Goal: Obtain resource: Download file/media

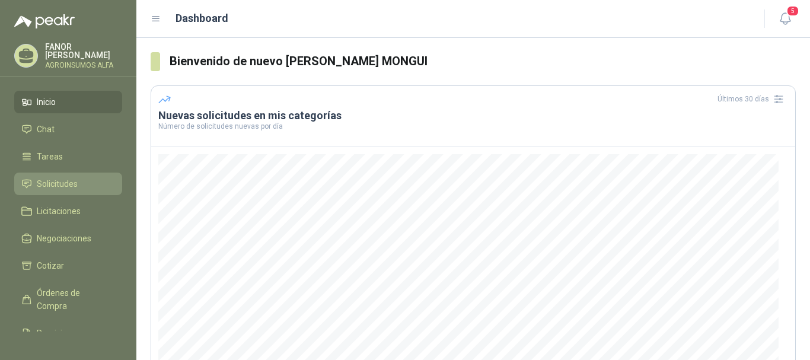
click at [46, 187] on span "Solicitudes" at bounding box center [57, 183] width 41 height 13
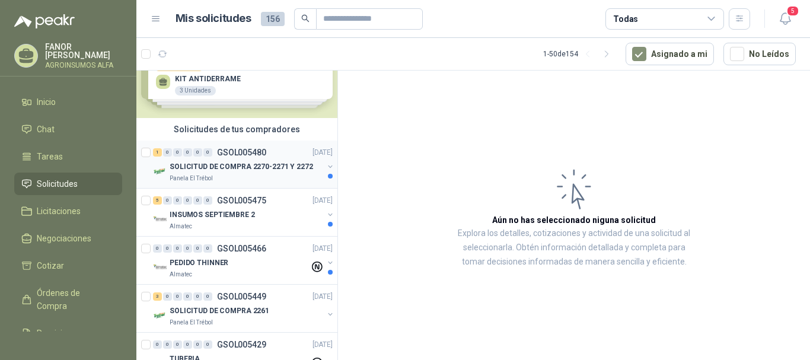
scroll to position [59, 0]
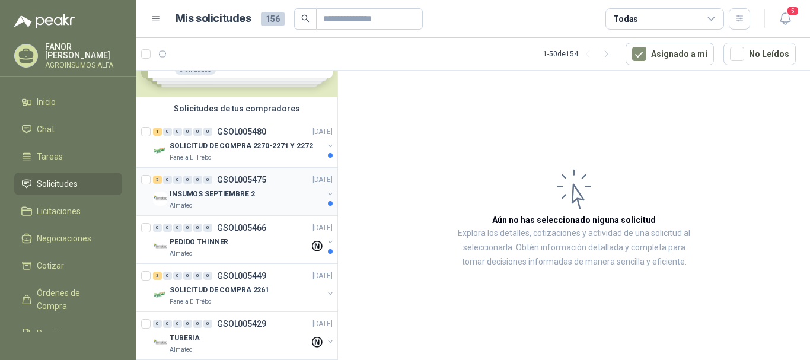
click at [225, 199] on p "INSUMOS SEPTIEMBRE 2" at bounding box center [212, 194] width 85 height 11
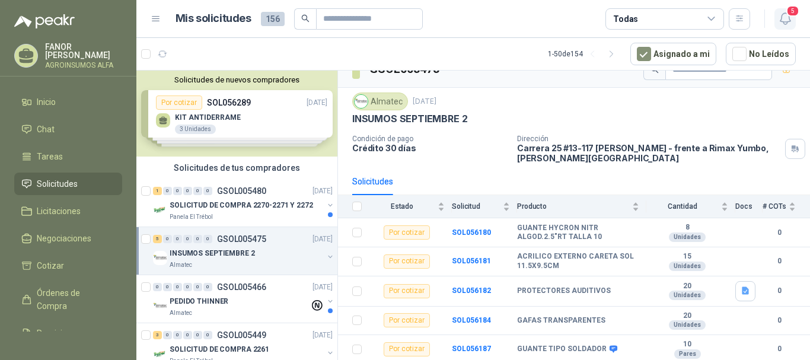
click at [787, 14] on span "5" at bounding box center [793, 10] width 13 height 11
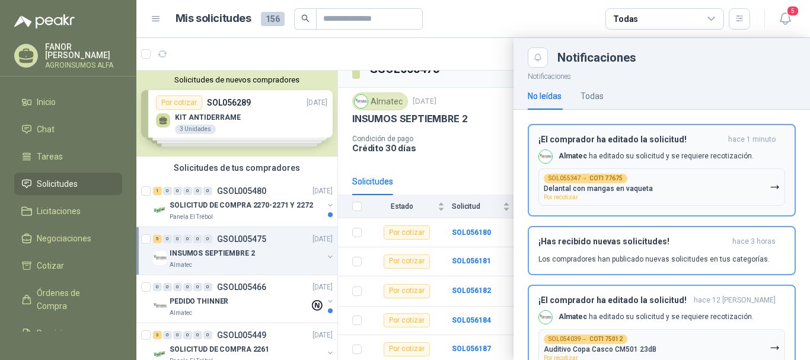
click at [601, 179] on b "COT177675" at bounding box center [606, 179] width 33 height 6
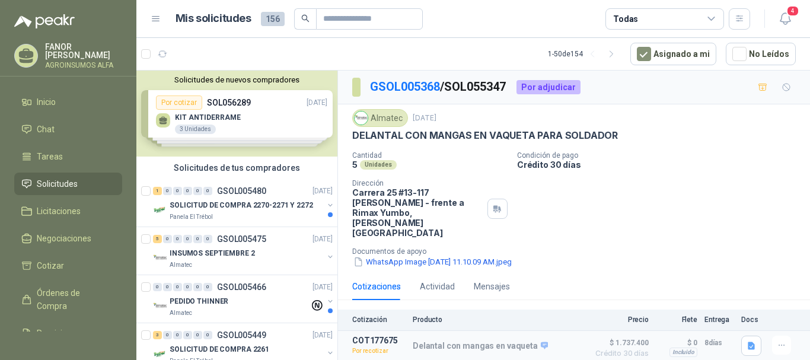
scroll to position [2, 0]
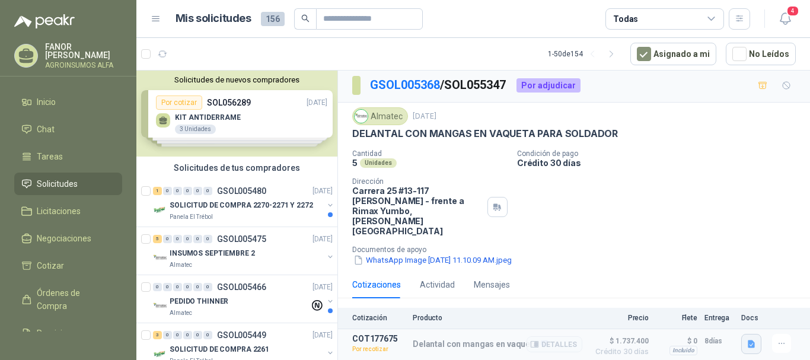
click at [747, 339] on icon "button" at bounding box center [752, 344] width 10 height 10
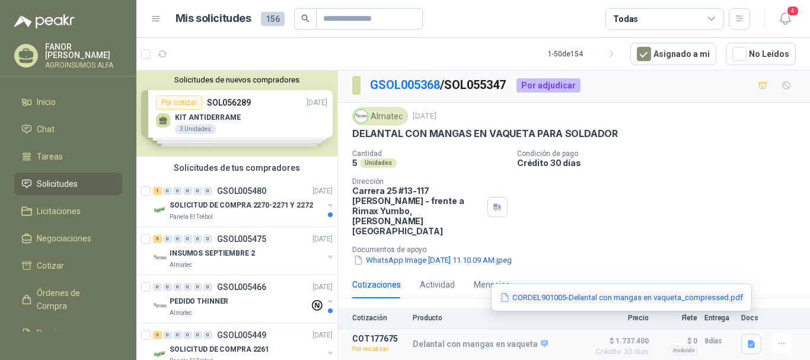
click at [645, 297] on button "CORDEL901005-Delantal con mangas en vaqueta_compressed.pdf" at bounding box center [622, 297] width 246 height 12
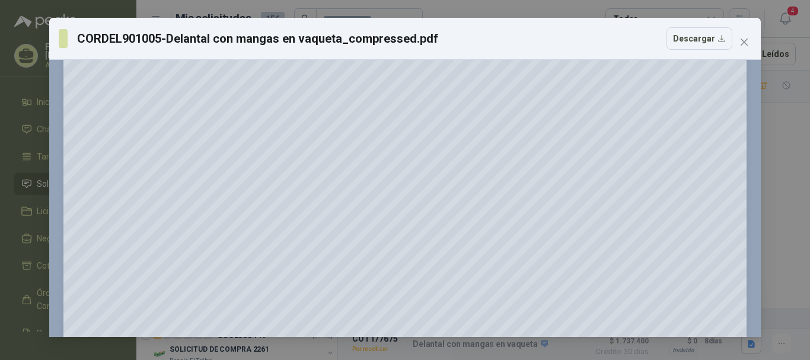
scroll to position [0, 0]
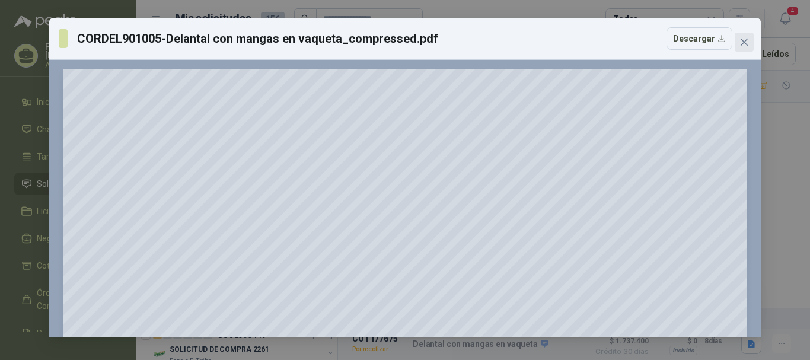
click at [750, 41] on span "Close" at bounding box center [744, 41] width 19 height 9
